Goal: Task Accomplishment & Management: Complete application form

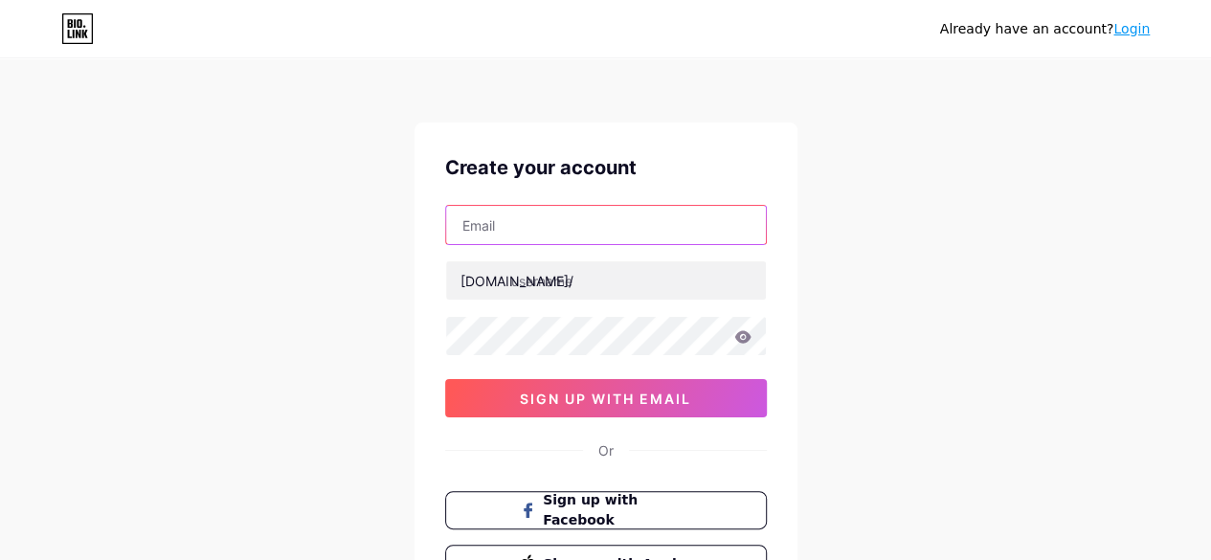
click at [563, 233] on input "text" at bounding box center [606, 225] width 320 height 38
paste input "[EMAIL_ADDRESS][DOMAIN_NAME]"
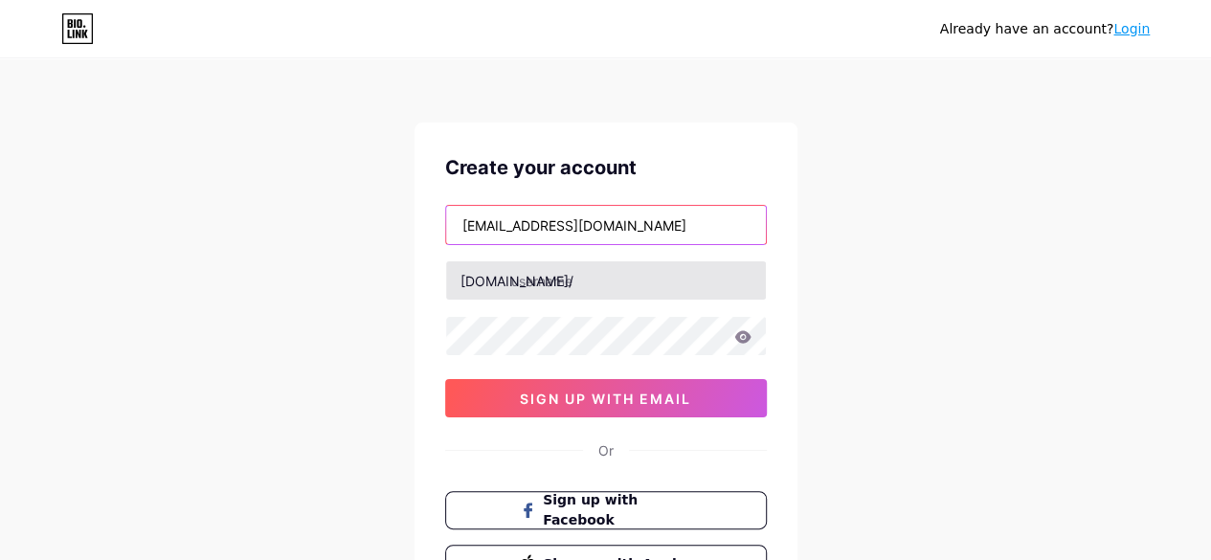
type input "[EMAIL_ADDRESS][DOMAIN_NAME]"
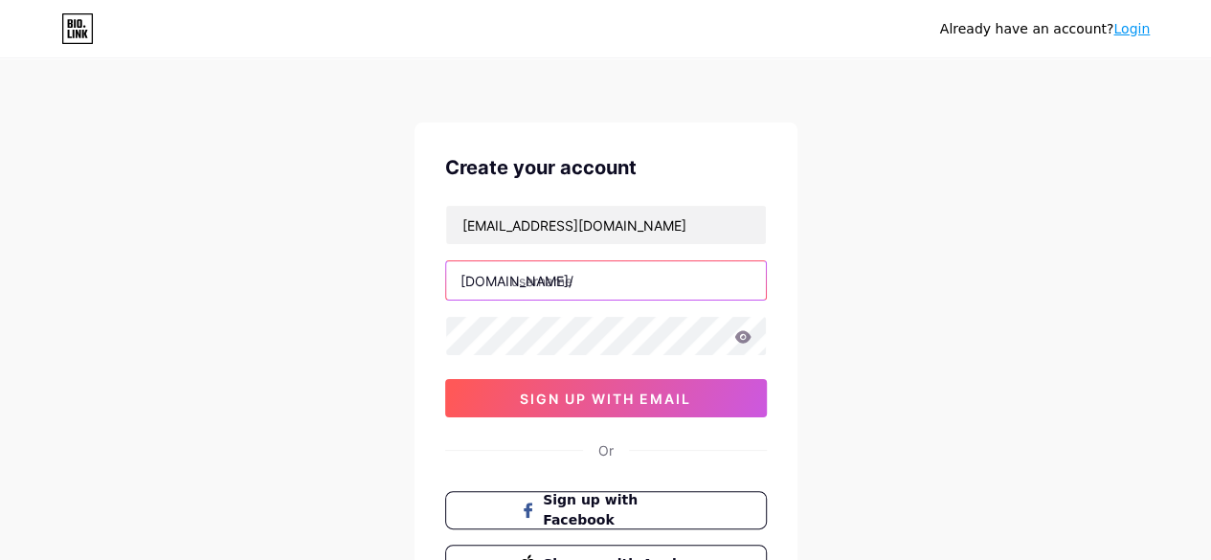
paste input "precisetreeservices"
type input "precisetreeservices"
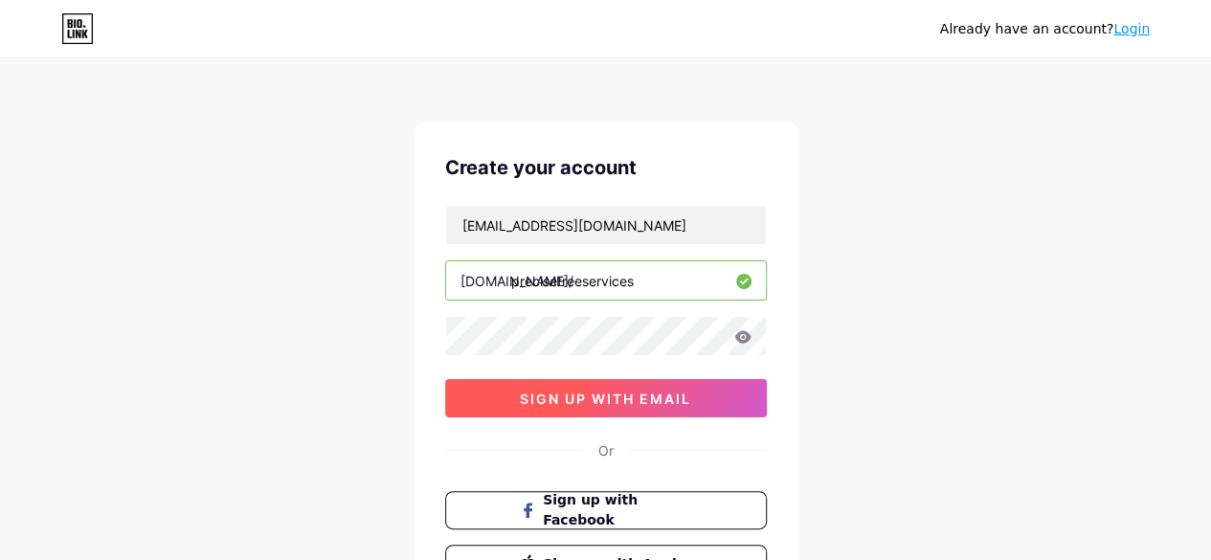
click at [689, 391] on span "sign up with email" at bounding box center [605, 399] width 171 height 16
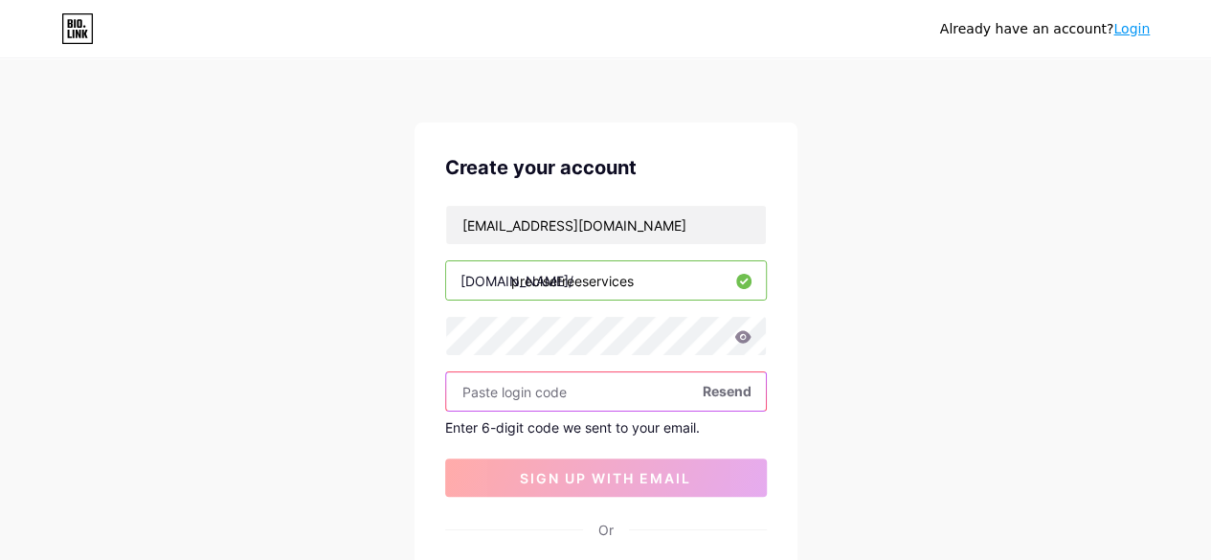
paste input "432529"
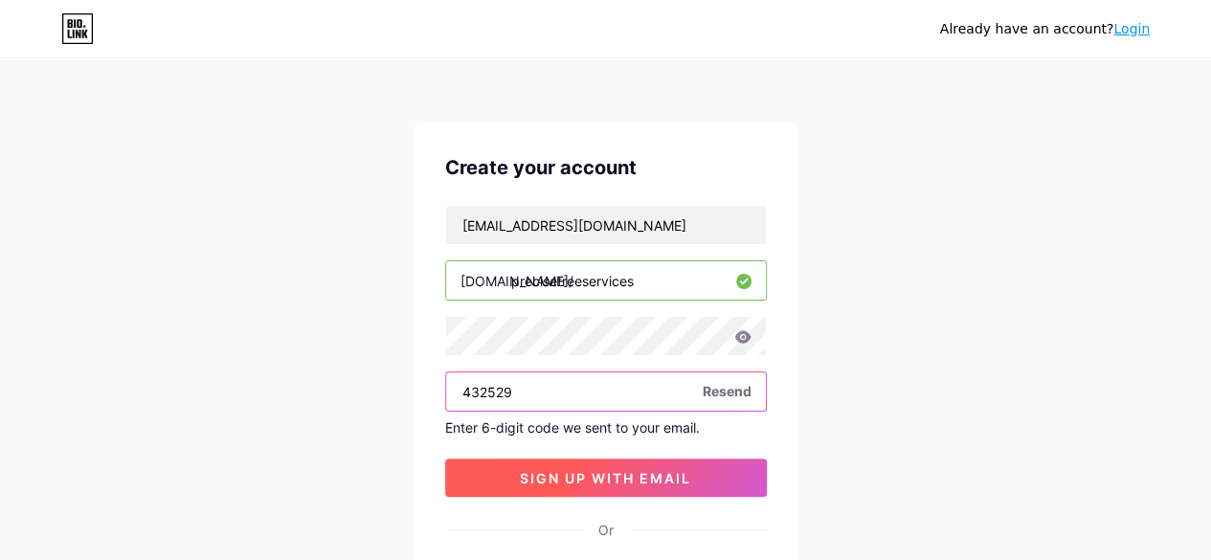
type input "432529"
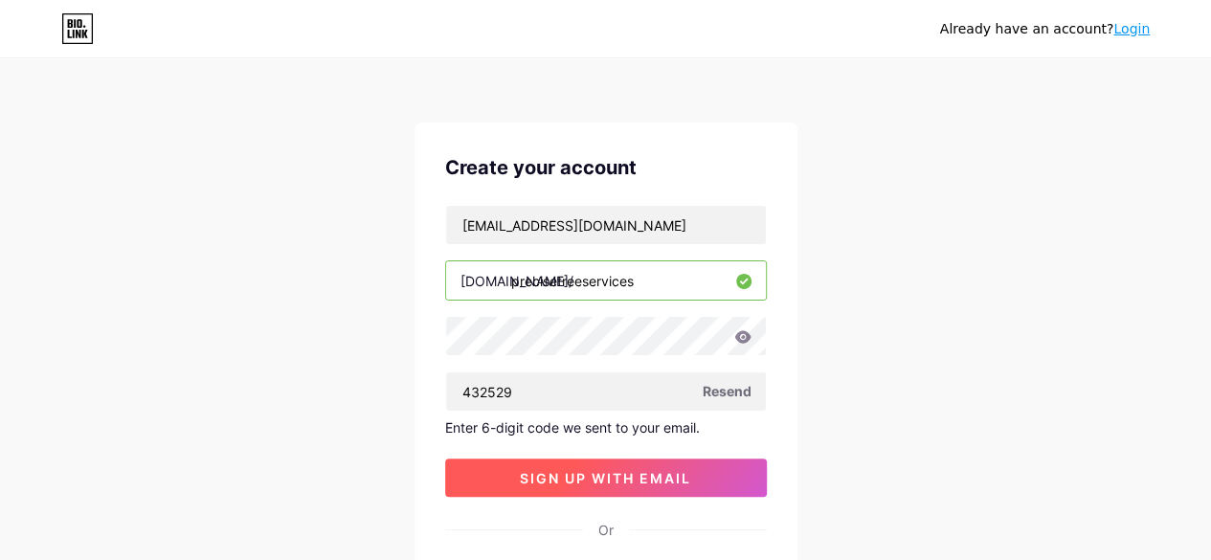
click at [629, 479] on span "sign up with email" at bounding box center [605, 478] width 171 height 16
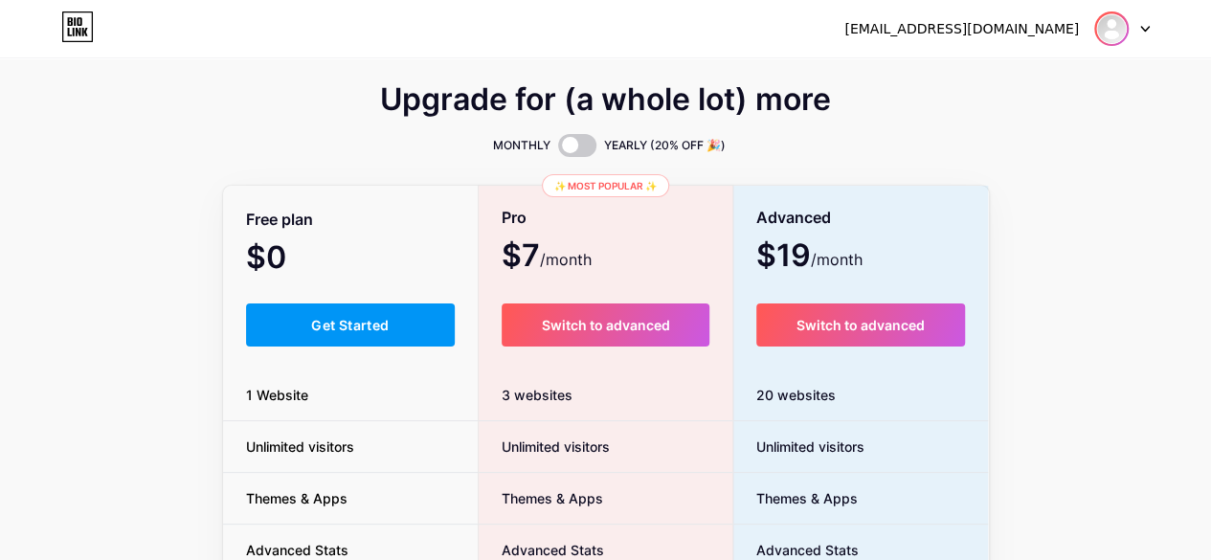
click at [1115, 22] on img at bounding box center [1111, 28] width 31 height 31
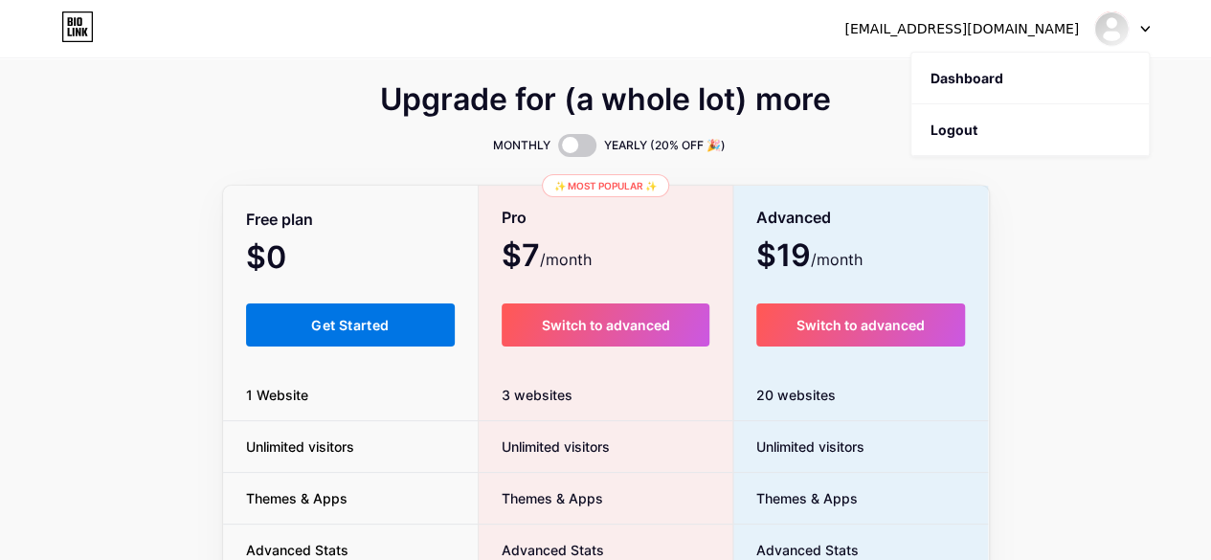
click at [364, 316] on button "Get Started" at bounding box center [351, 324] width 210 height 43
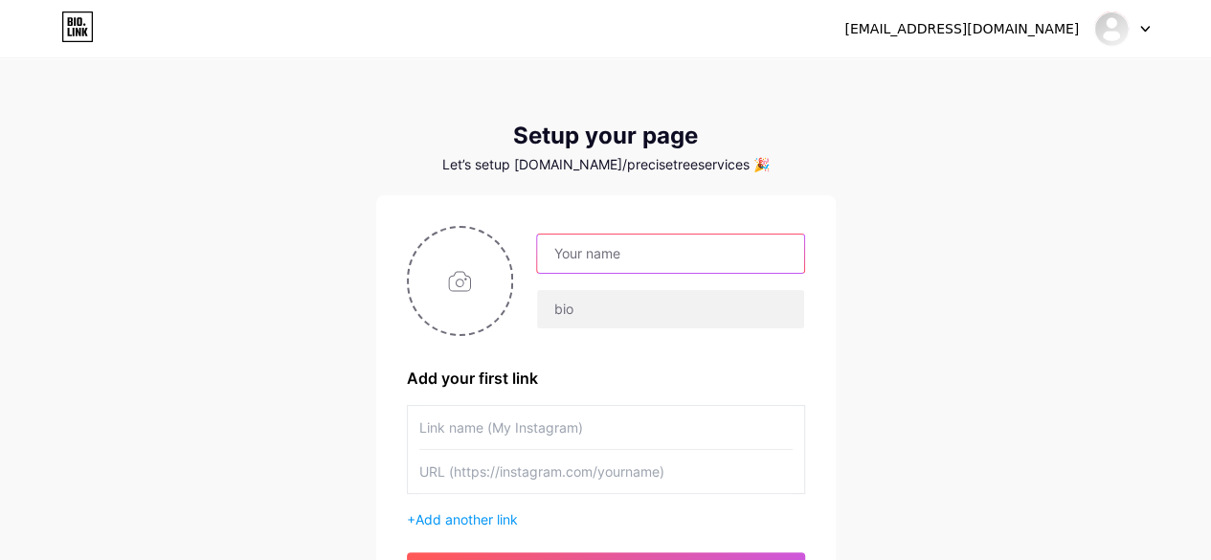
click at [573, 267] on input "text" at bounding box center [670, 254] width 266 height 38
type input "Precise Tree Services"
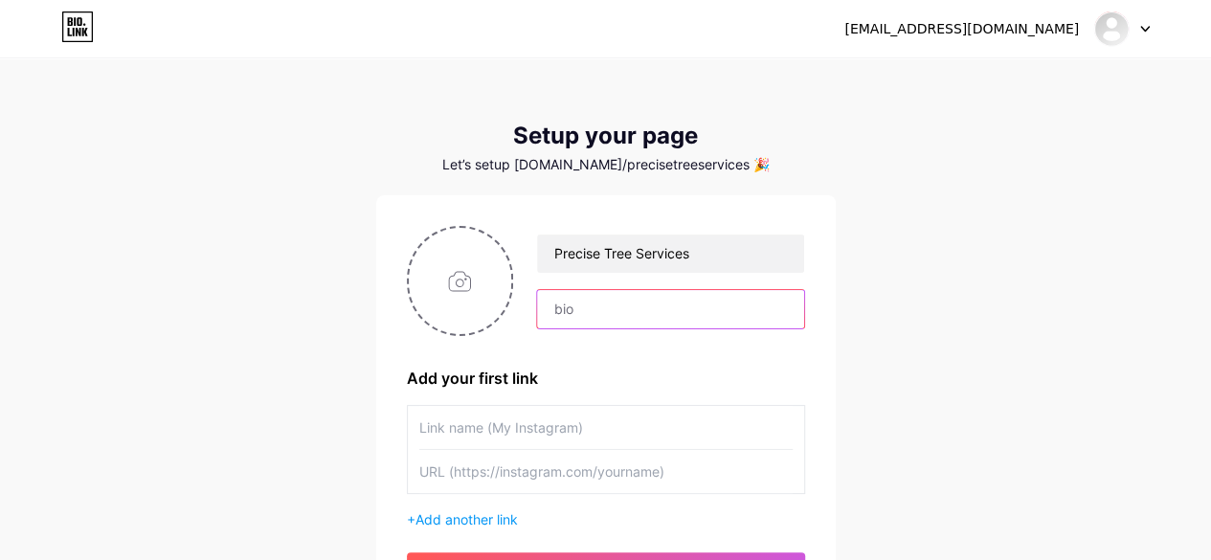
paste input "Precise Tree Services is a team of ethical arborists based in [GEOGRAPHIC_DATA]…"
type input "Precise Tree Services is a team of ethical arborists based in [GEOGRAPHIC_DATA]…"
click at [641, 359] on div "Precise Tree Services Precise Tree Services is a team of ethical arborists base…" at bounding box center [606, 408] width 398 height 365
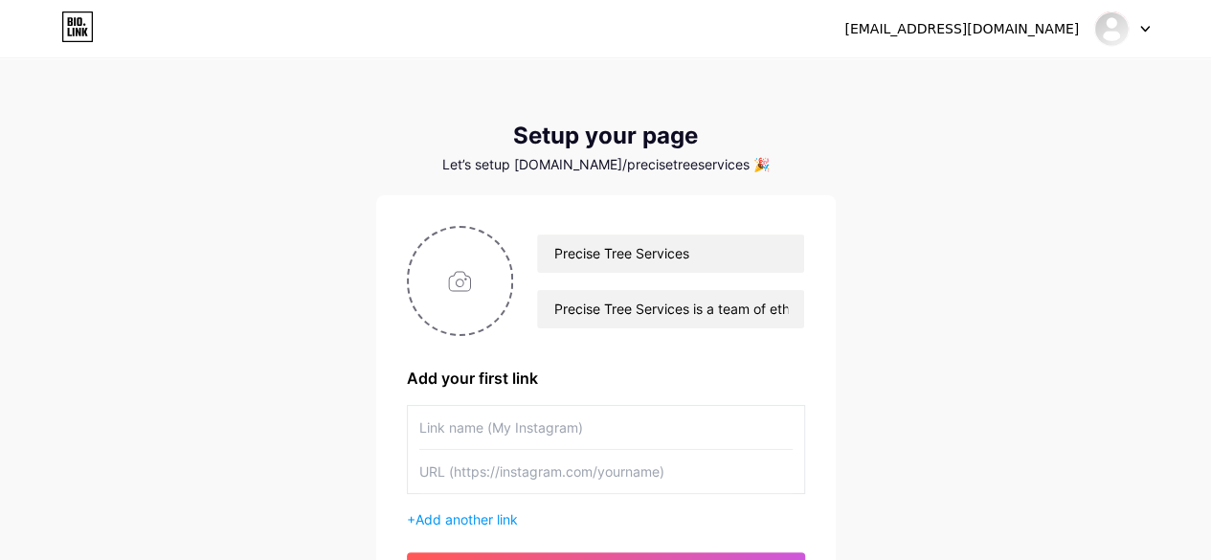
click at [553, 425] on input "text" at bounding box center [605, 427] width 373 height 43
type input "Website"
click at [458, 261] on input "file" at bounding box center [460, 281] width 103 height 106
type input "C:\fakepath\Logo.jpg"
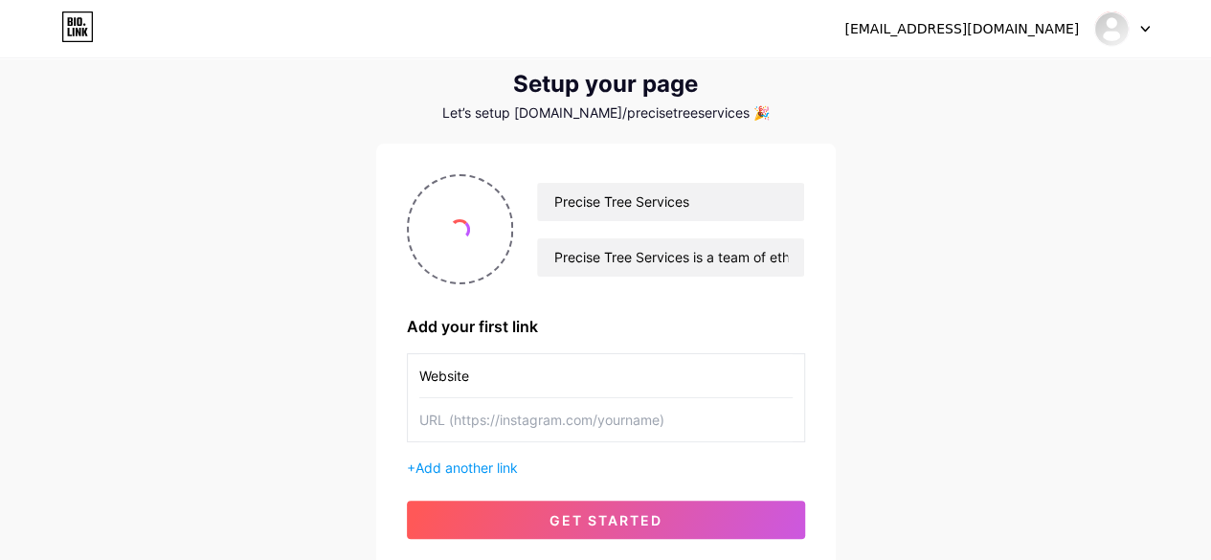
scroll to position [96, 0]
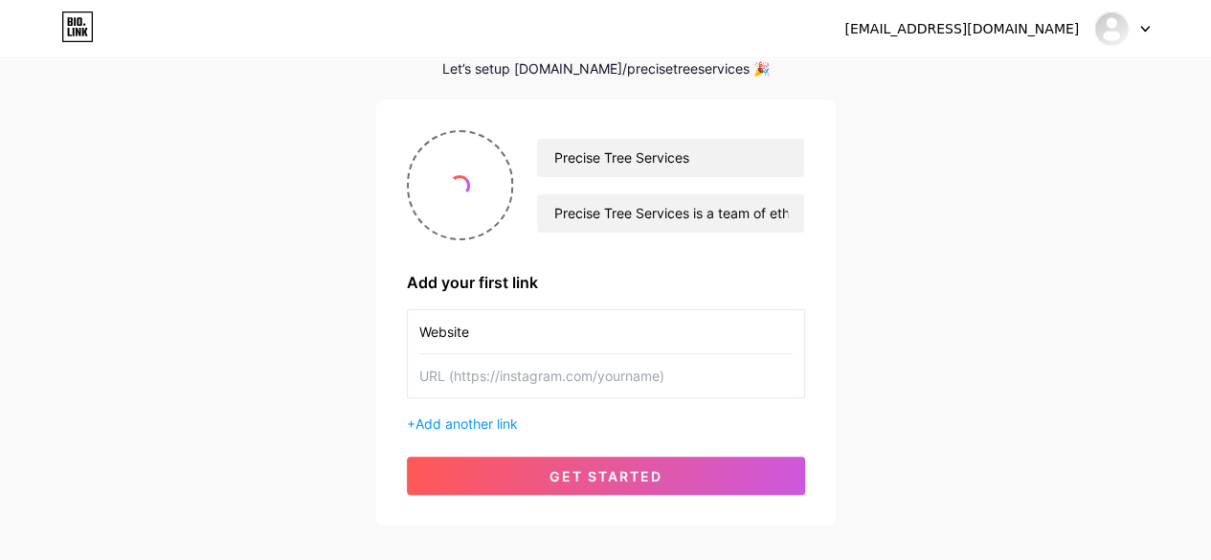
click at [518, 370] on input "text" at bounding box center [605, 375] width 373 height 43
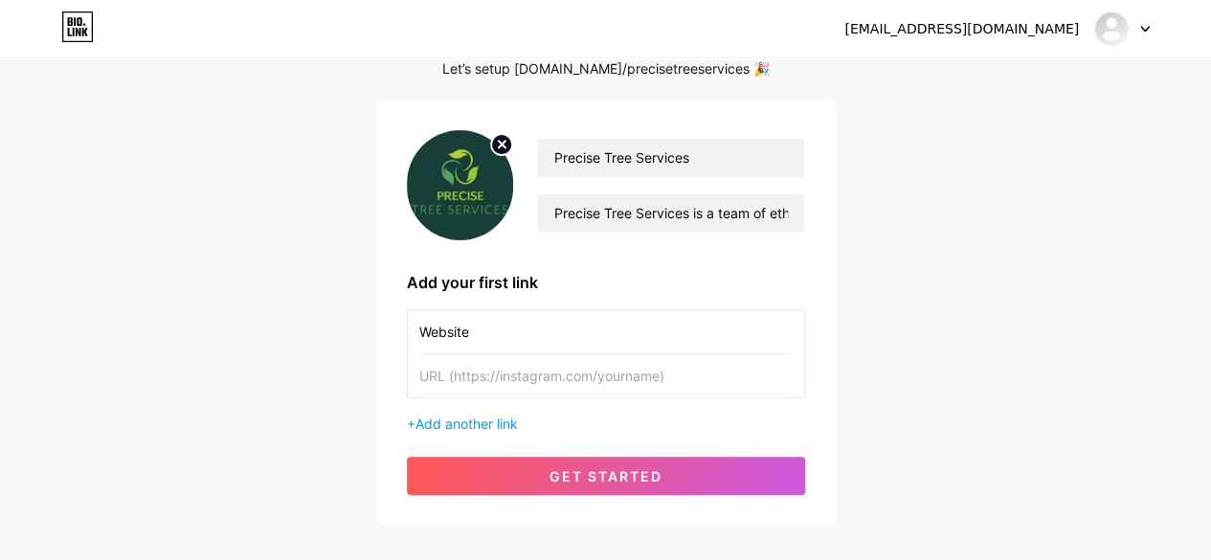
paste input "[URL][DOMAIN_NAME]"
type input "[URL][DOMAIN_NAME]"
click at [505, 419] on span "Add another link" at bounding box center [466, 423] width 102 height 16
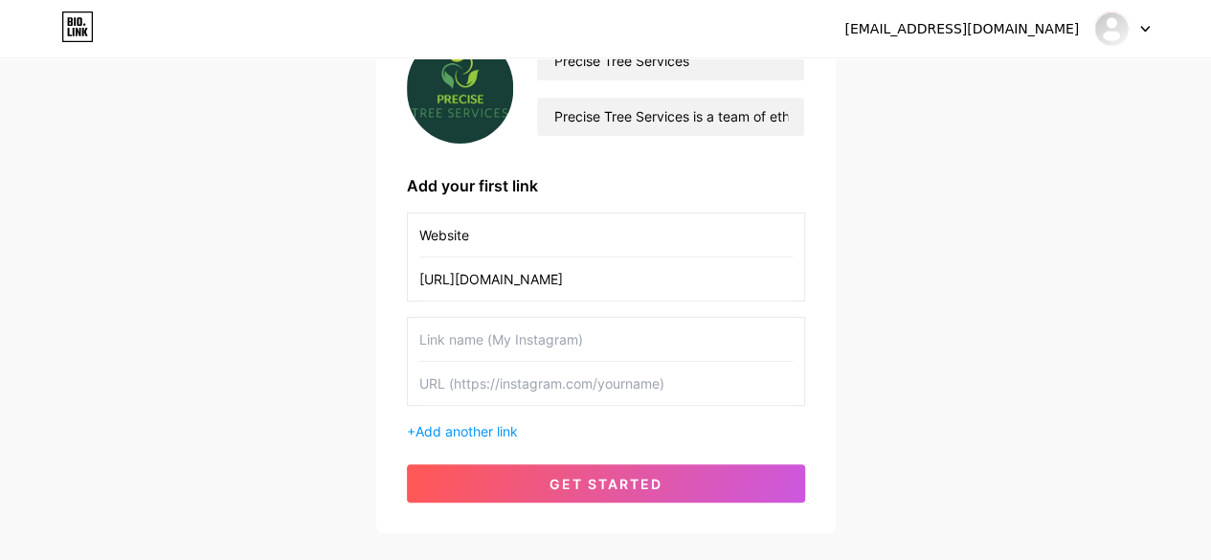
scroll to position [287, 0]
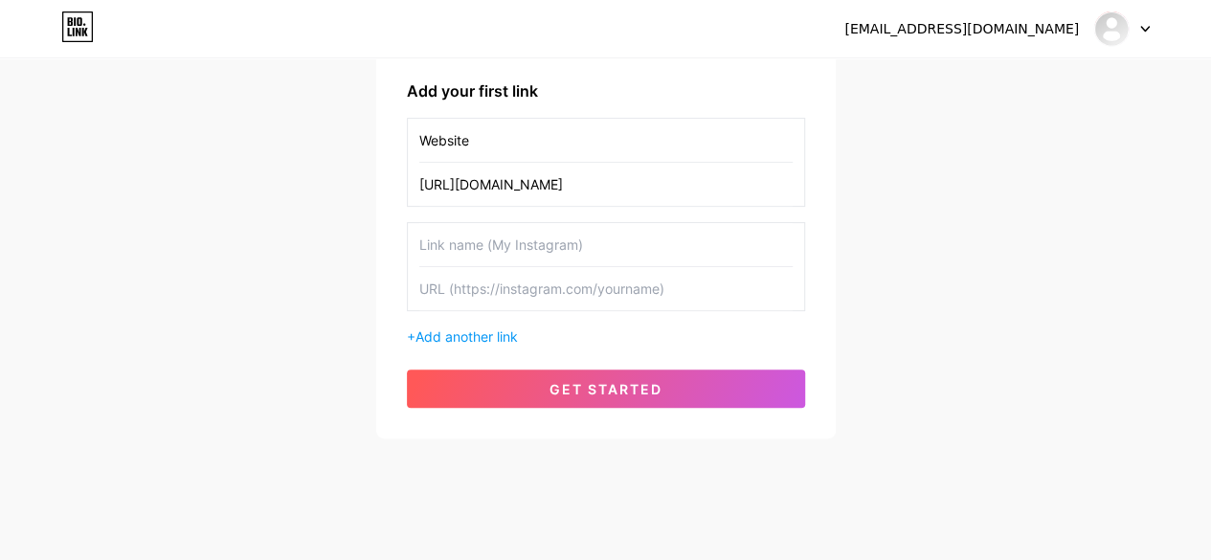
click at [555, 246] on input "text" at bounding box center [605, 244] width 373 height 43
type input "Instragram"
paste input "[URL][DOMAIN_NAME]"
type input "[URL][DOMAIN_NAME]"
click at [475, 328] on span "Add another link" at bounding box center [466, 336] width 102 height 16
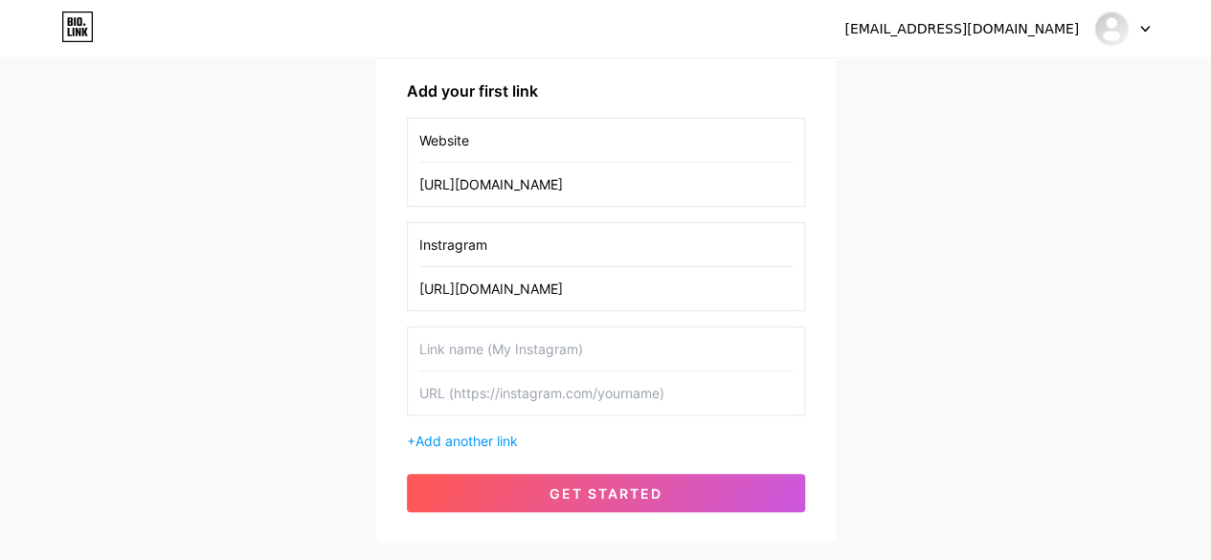
click at [570, 384] on input "text" at bounding box center [605, 392] width 373 height 43
paste input "[URL][DOMAIN_NAME]"
type input "[URL][DOMAIN_NAME]"
click at [586, 350] on input "text" at bounding box center [605, 348] width 373 height 43
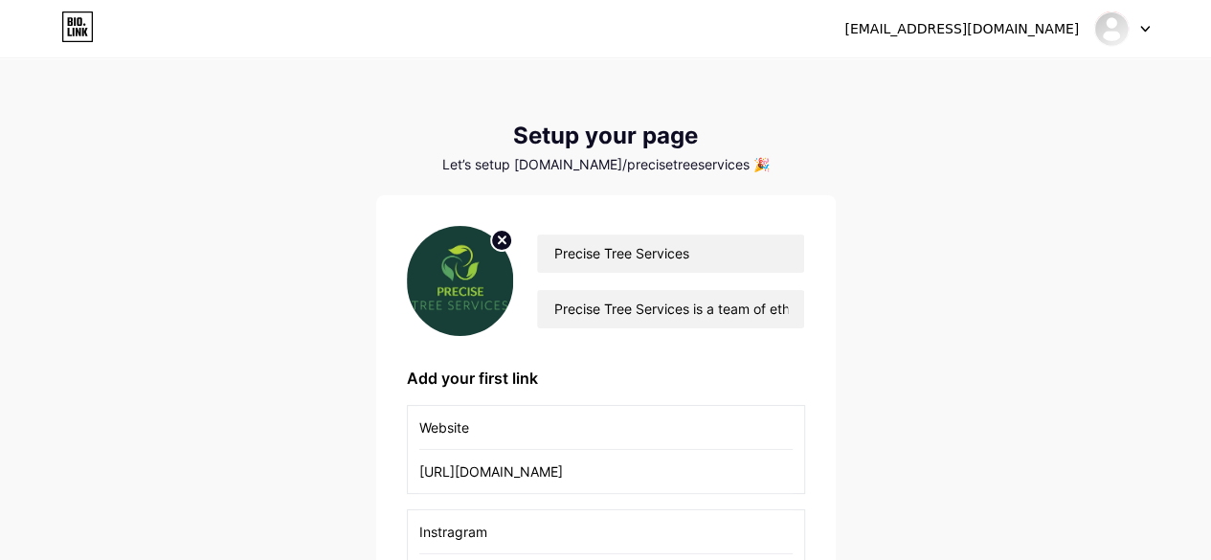
scroll to position [404, 0]
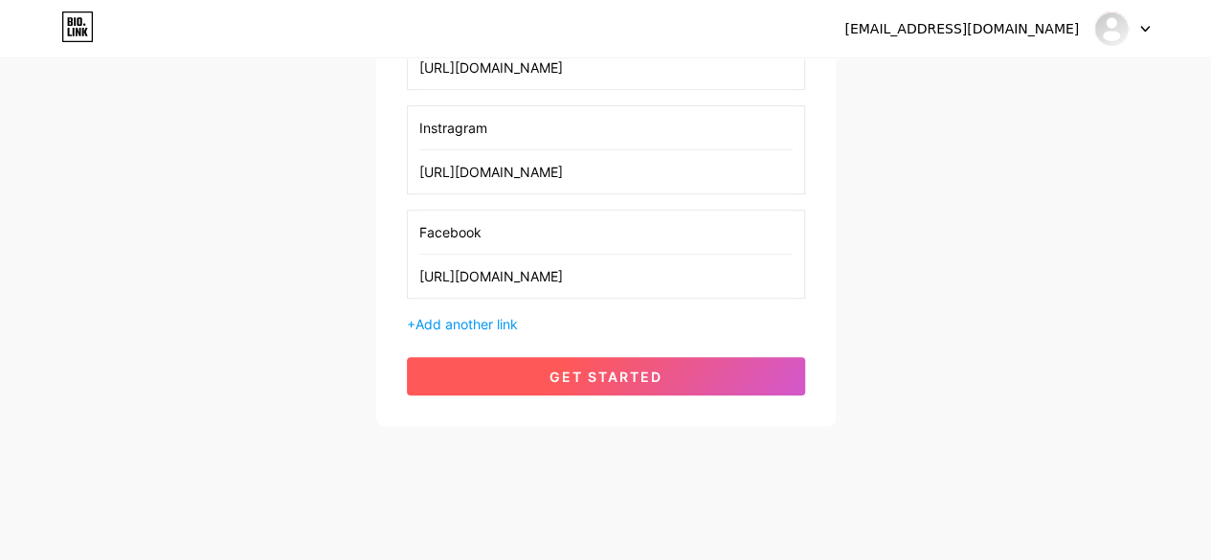
type input "Facebook"
click at [554, 383] on button "get started" at bounding box center [606, 376] width 398 height 38
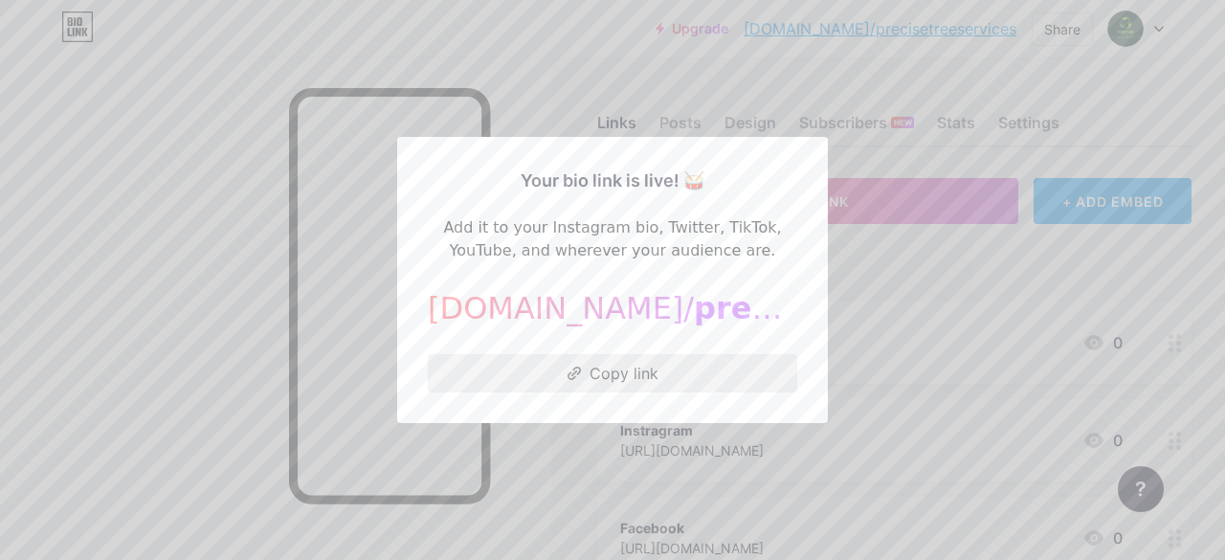
click at [614, 376] on button "Copy link" at bounding box center [612, 373] width 369 height 38
